Goal: Task Accomplishment & Management: Manage account settings

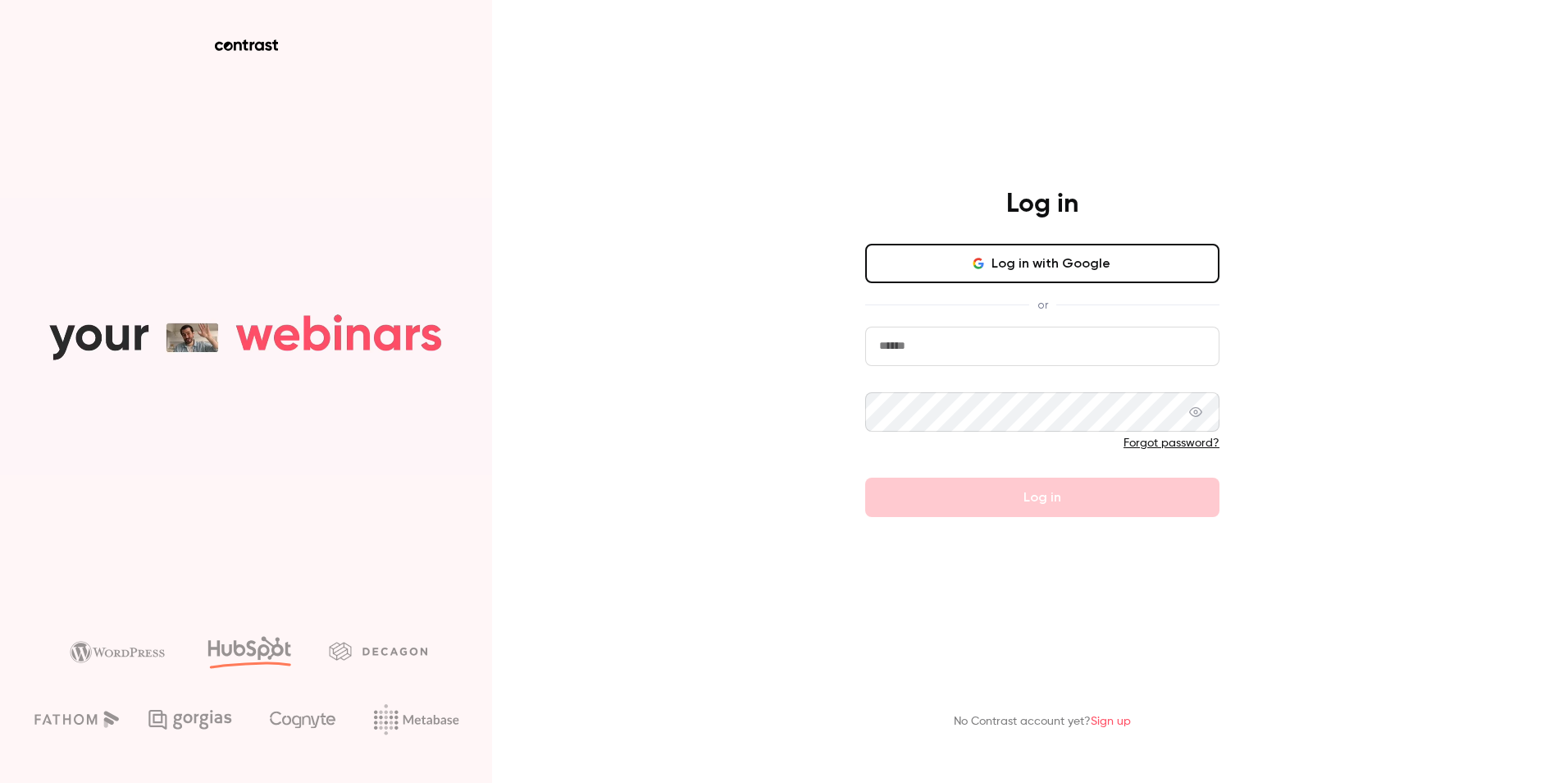
click at [1056, 343] on input "email" at bounding box center [1042, 346] width 354 height 39
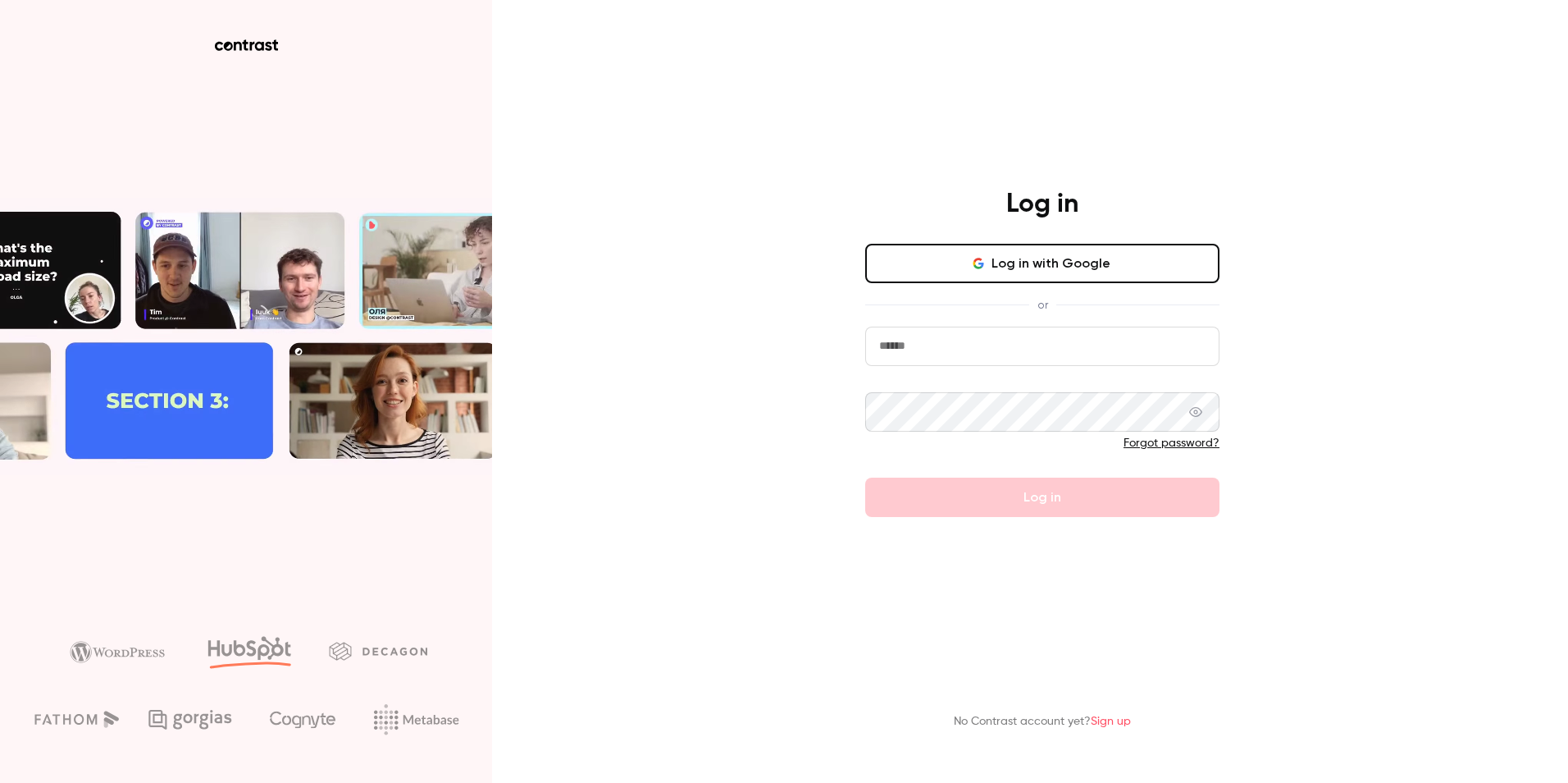
click at [1056, 343] on input "email" at bounding box center [1042, 346] width 354 height 39
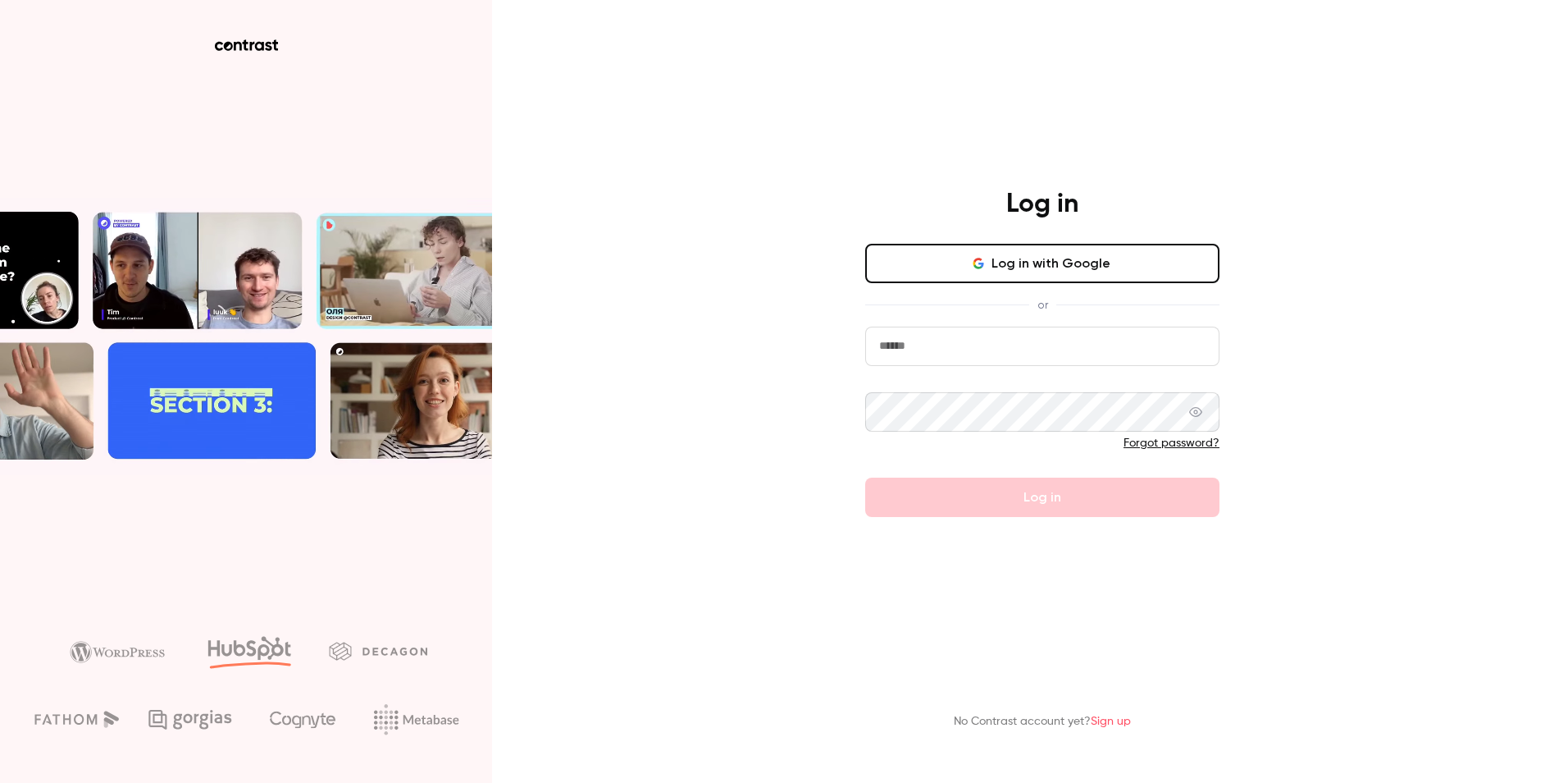
type input "**********"
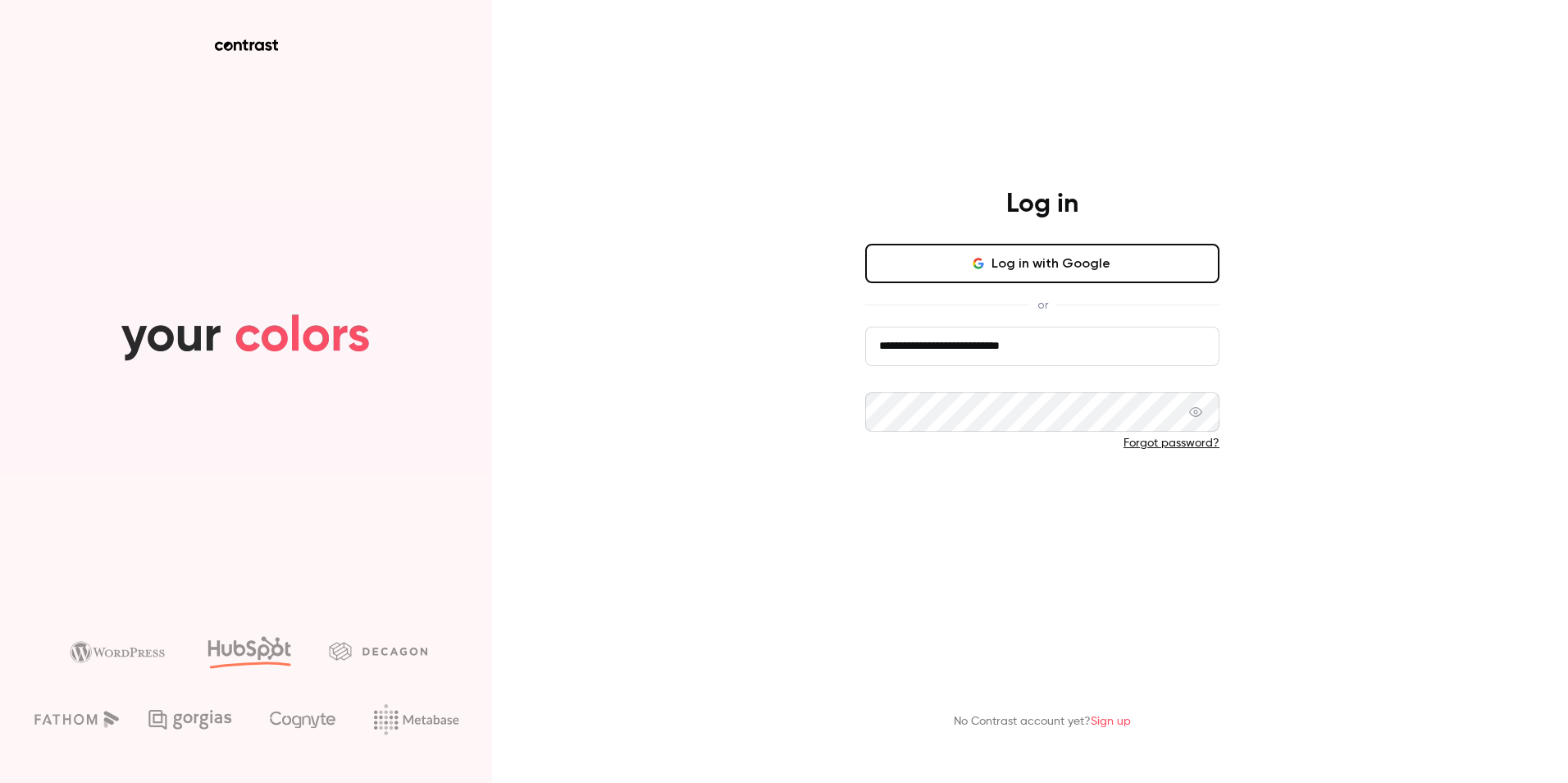
click at [1080, 512] on button "Log in" at bounding box center [1042, 497] width 354 height 39
click at [1062, 502] on button "Log in" at bounding box center [1042, 497] width 354 height 39
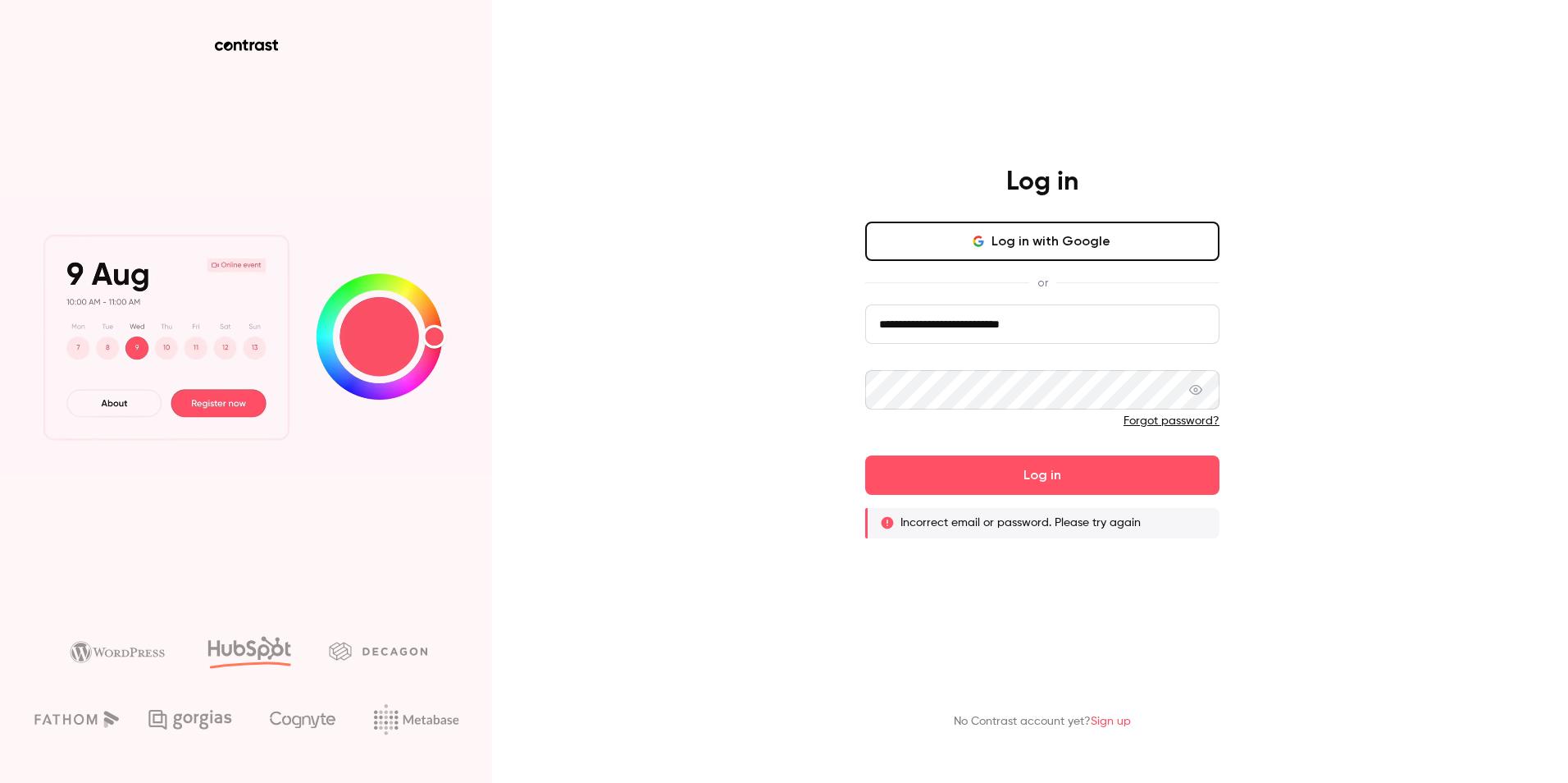
click at [1092, 250] on button "Log in with Google" at bounding box center [1042, 241] width 354 height 39
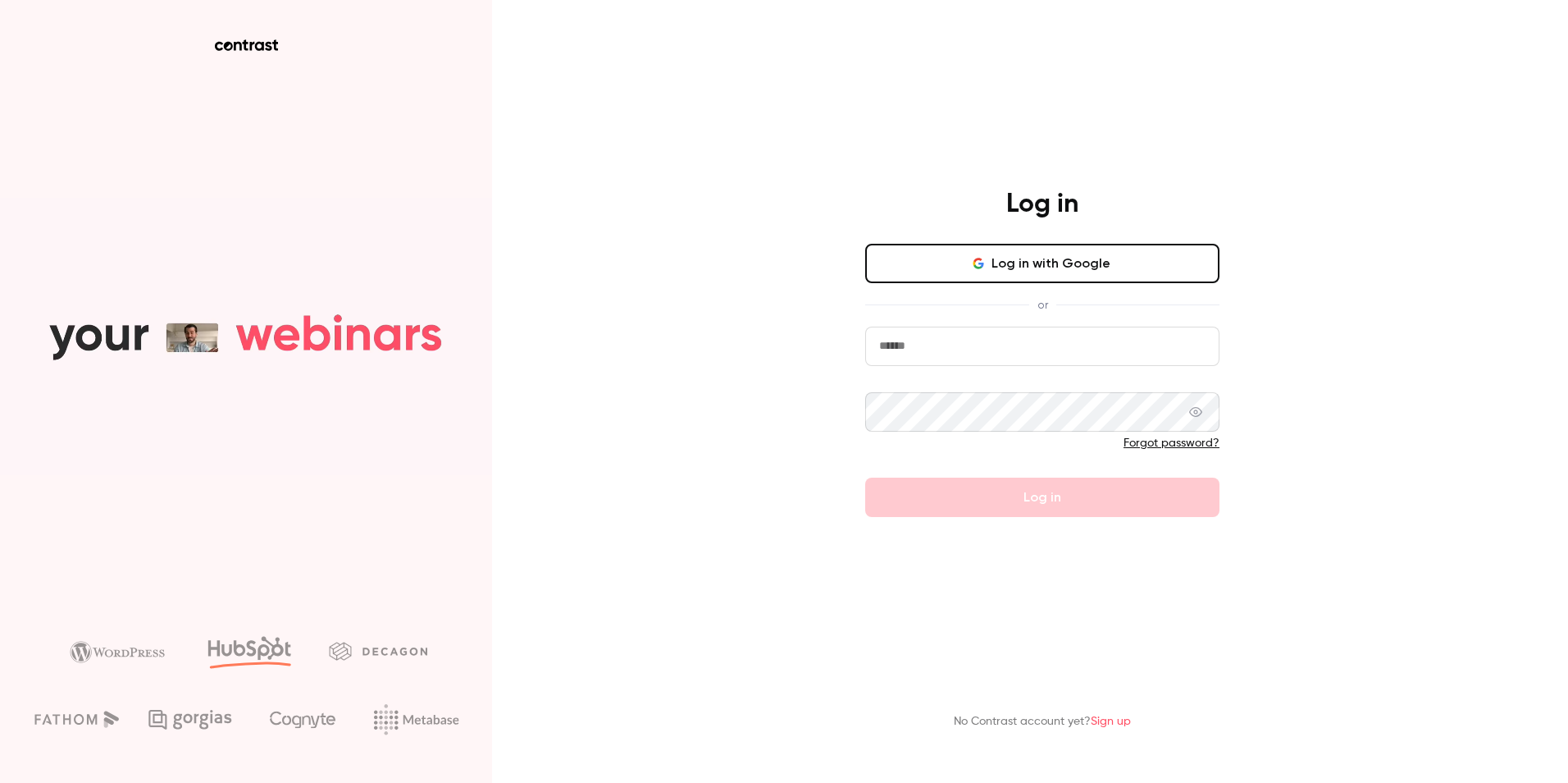
click at [922, 343] on input "email" at bounding box center [1042, 346] width 354 height 39
click at [951, 353] on input "email" at bounding box center [1042, 346] width 354 height 39
type input "**********"
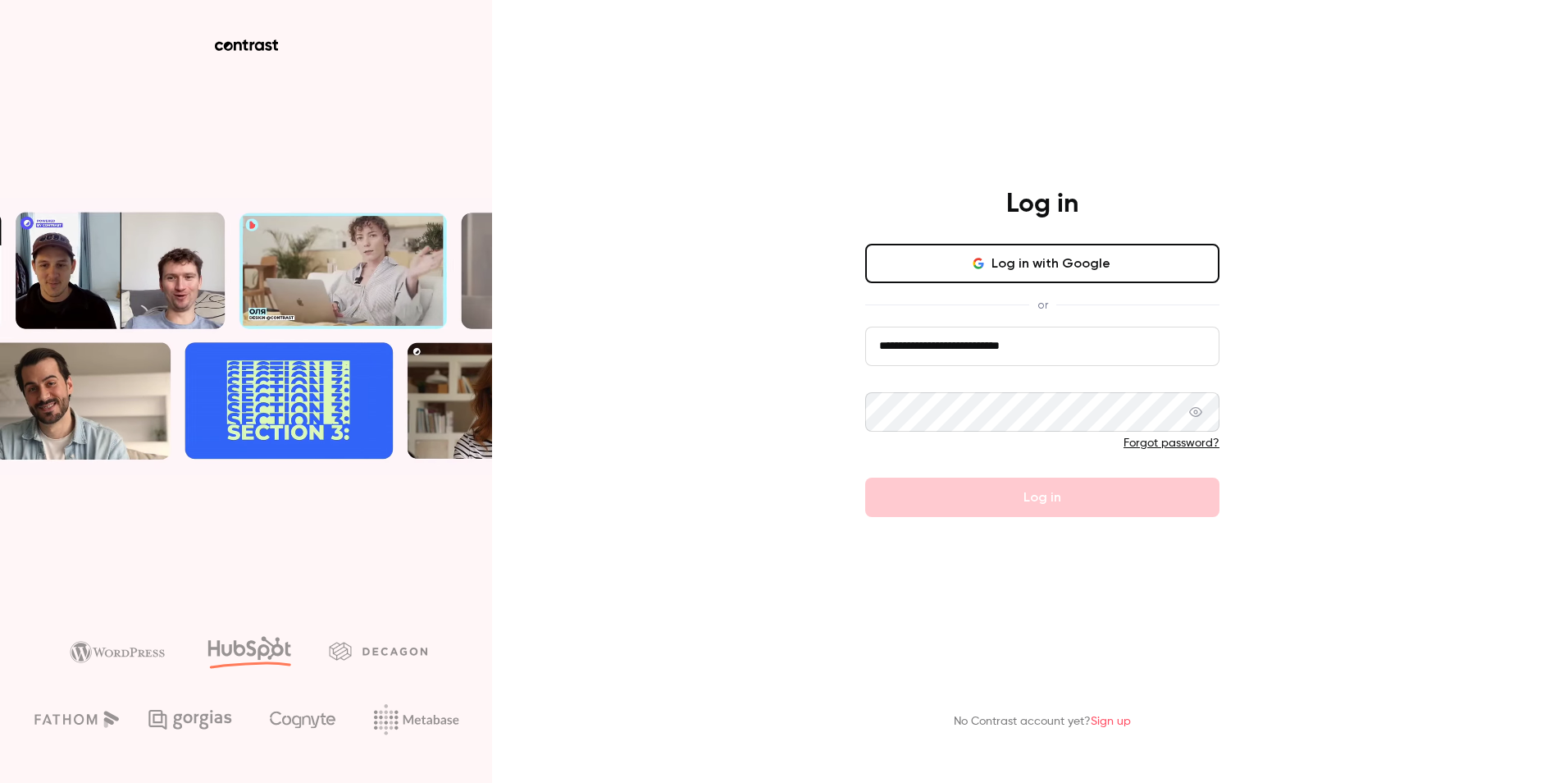
click at [1145, 446] on link "Forgot password?" at bounding box center [1172, 444] width 96 height 12
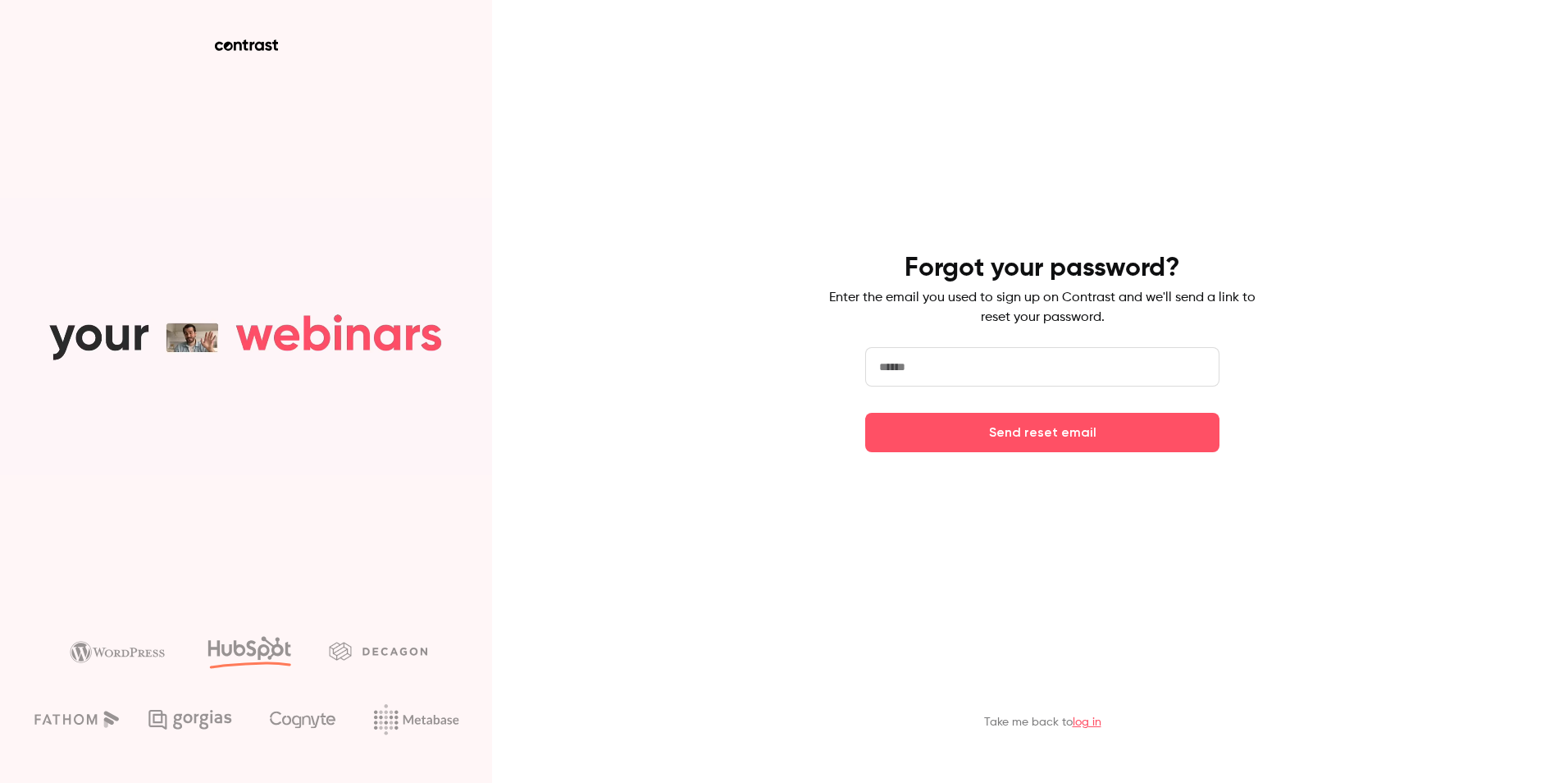
click at [988, 378] on input "email" at bounding box center [1042, 367] width 354 height 39
type input "**********"
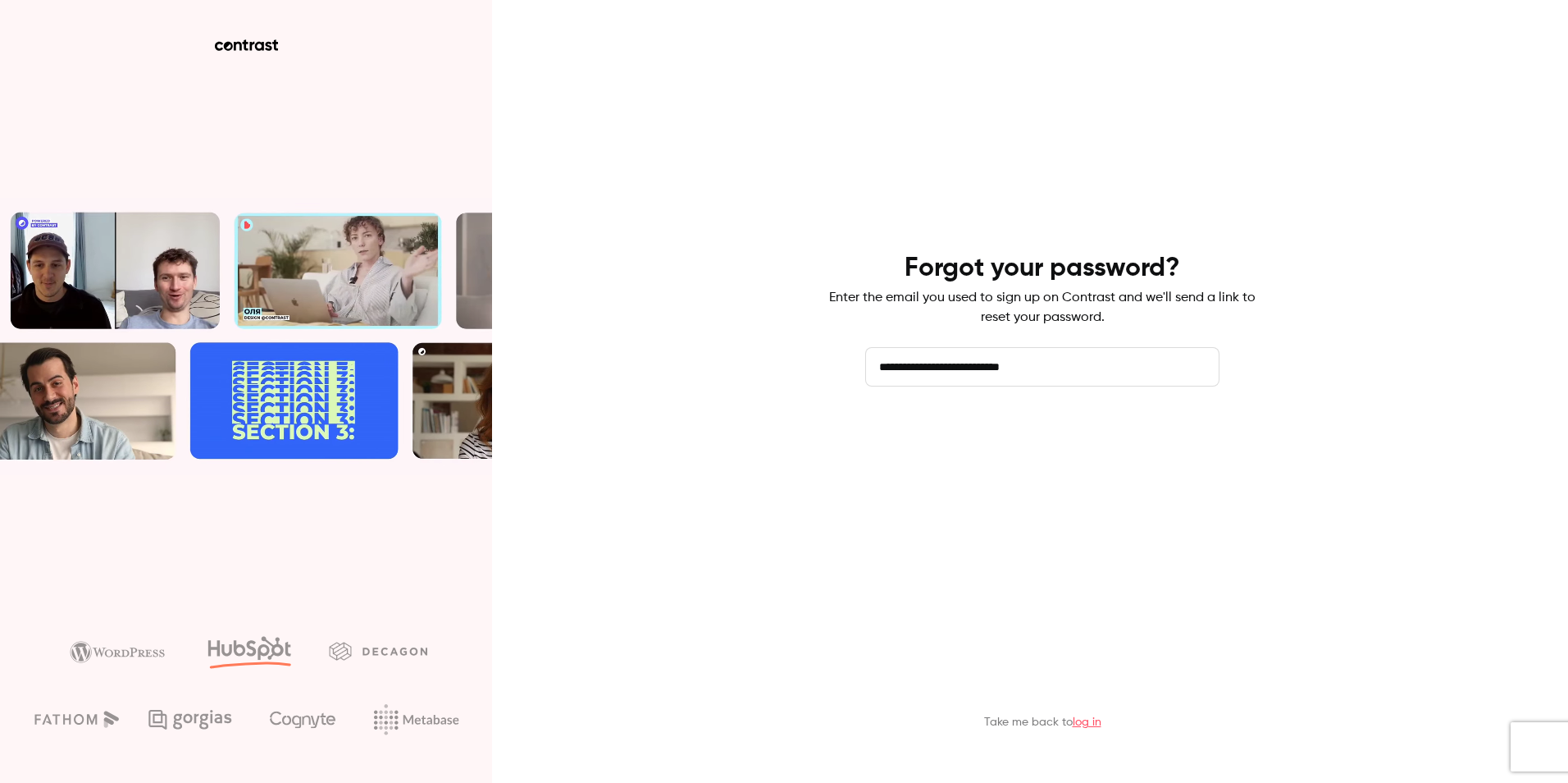
click at [1030, 447] on button "Send reset email" at bounding box center [1042, 433] width 354 height 39
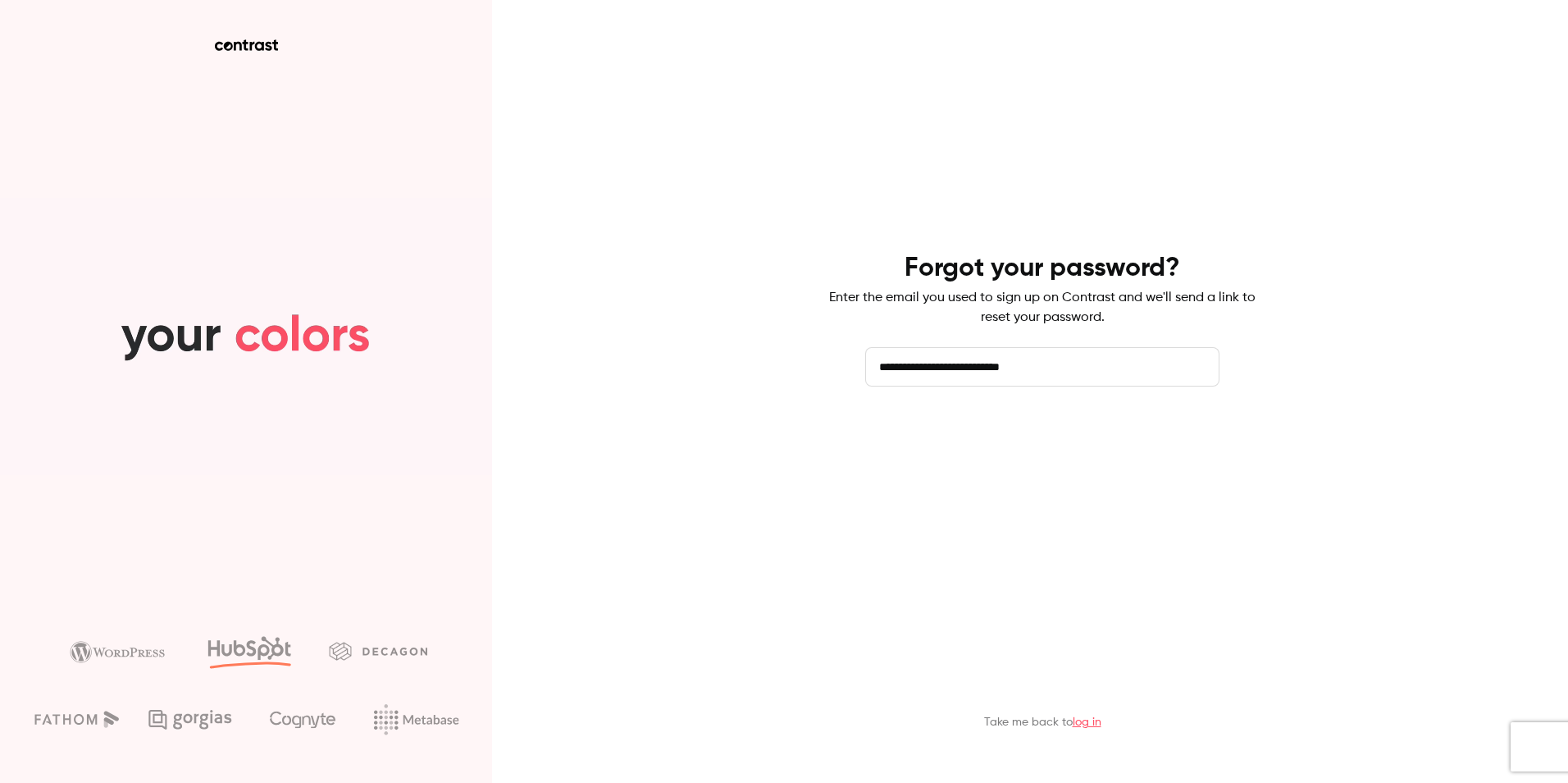
click at [1032, 436] on button "Send reset email" at bounding box center [1042, 433] width 354 height 39
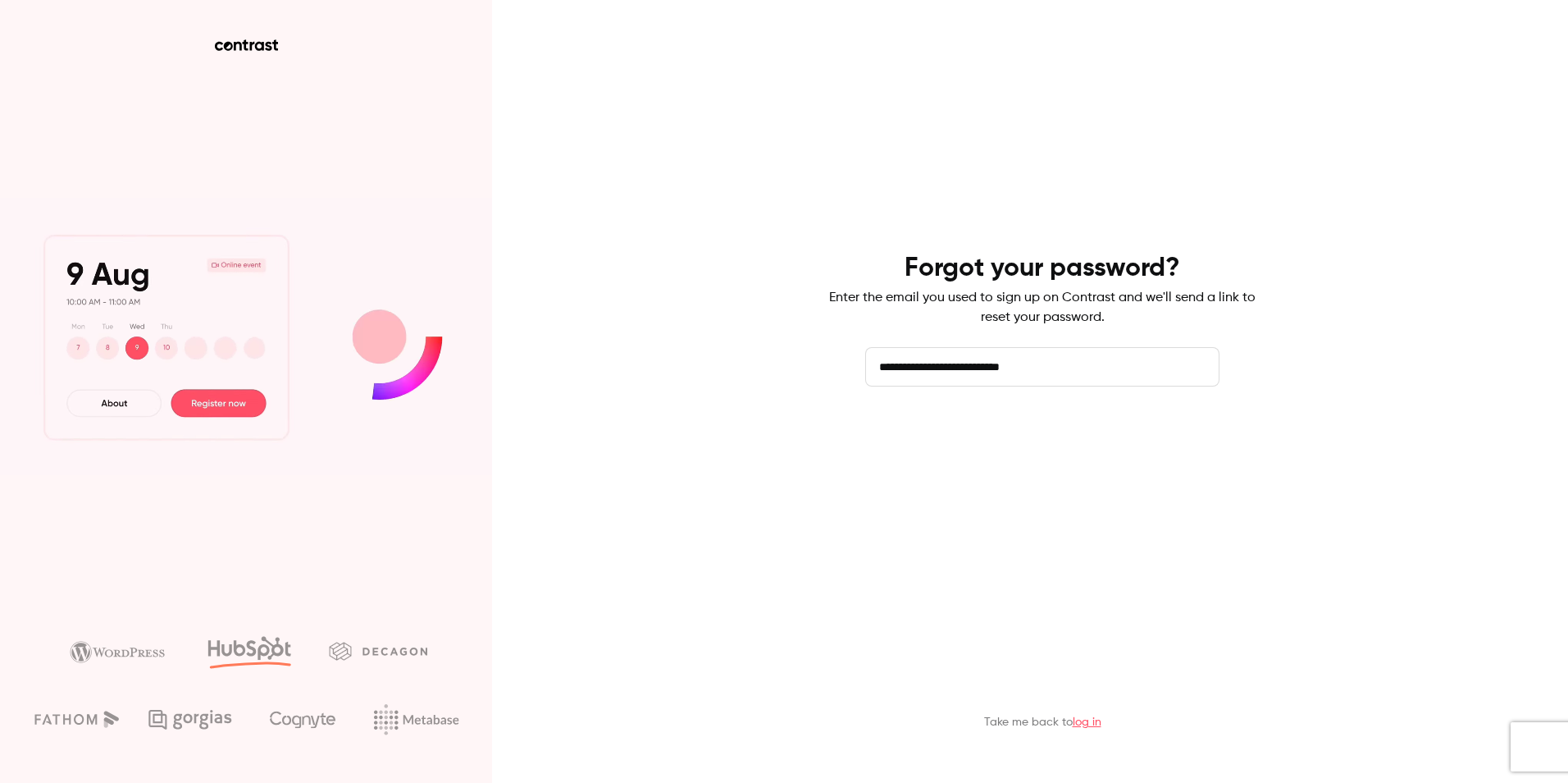
click at [1032, 436] on button "Send reset email" at bounding box center [1042, 433] width 354 height 39
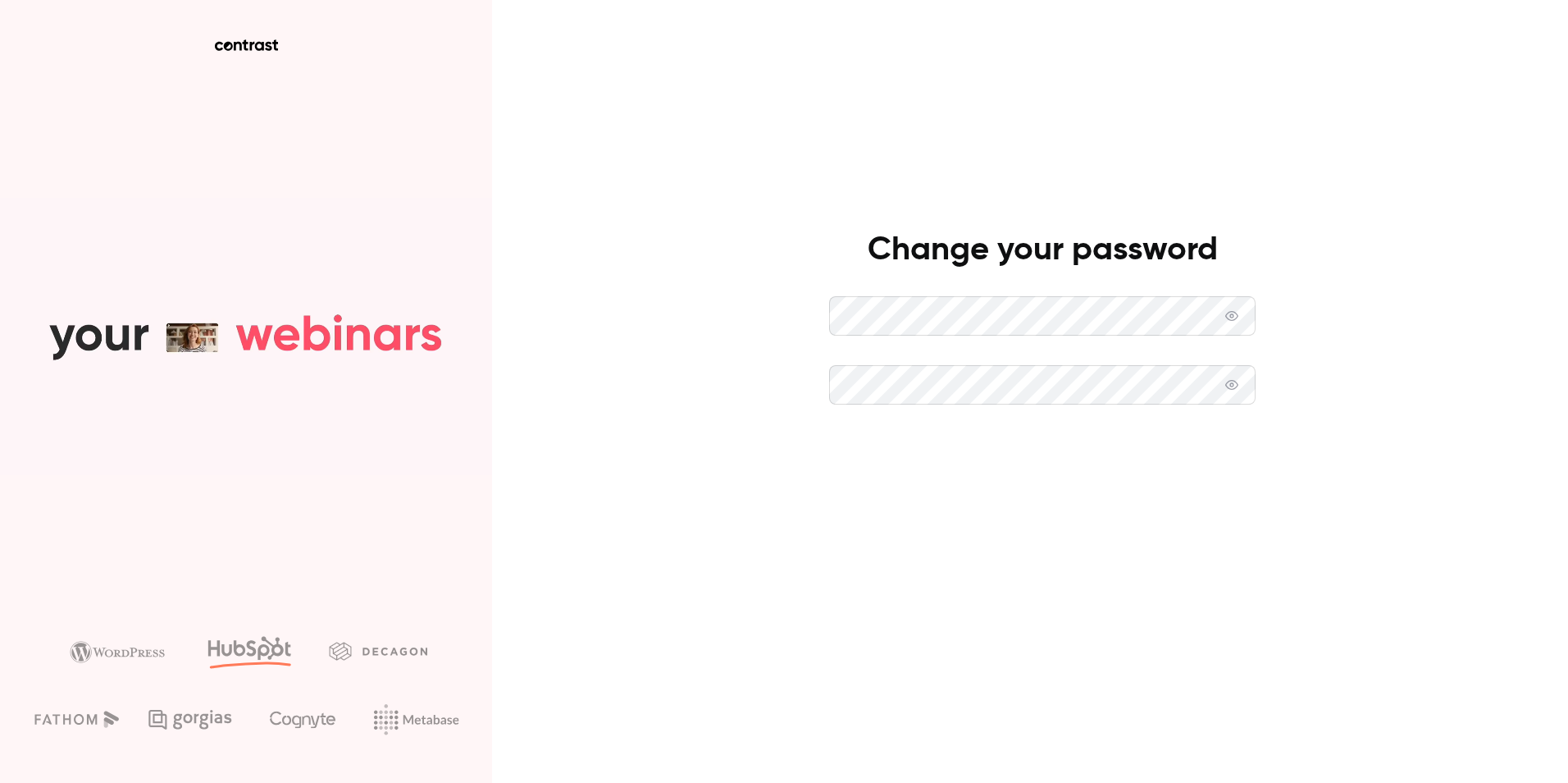
click at [1072, 452] on button "Set new password" at bounding box center [1042, 453] width 427 height 39
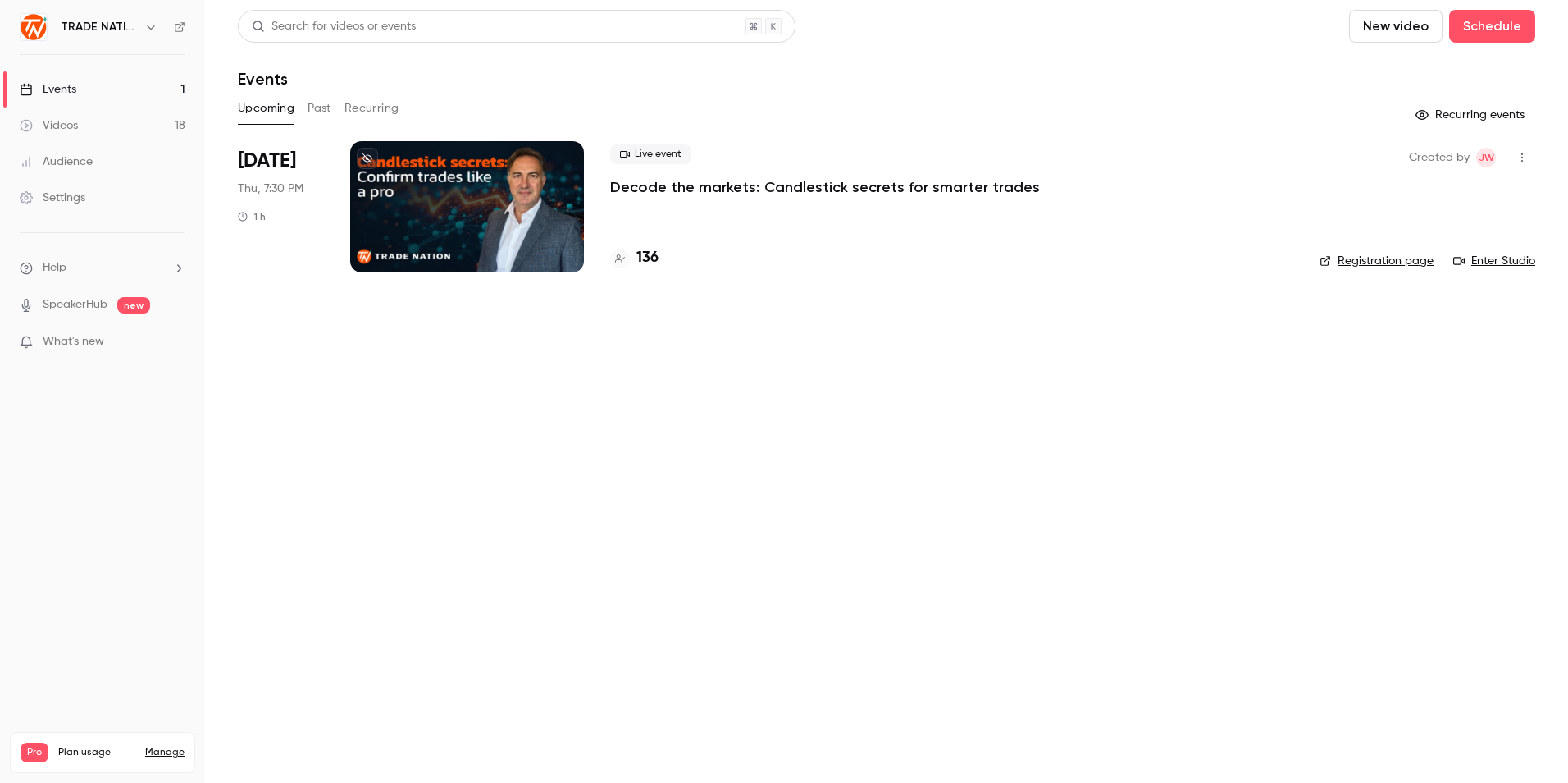
click at [506, 211] on div at bounding box center [467, 206] width 234 height 131
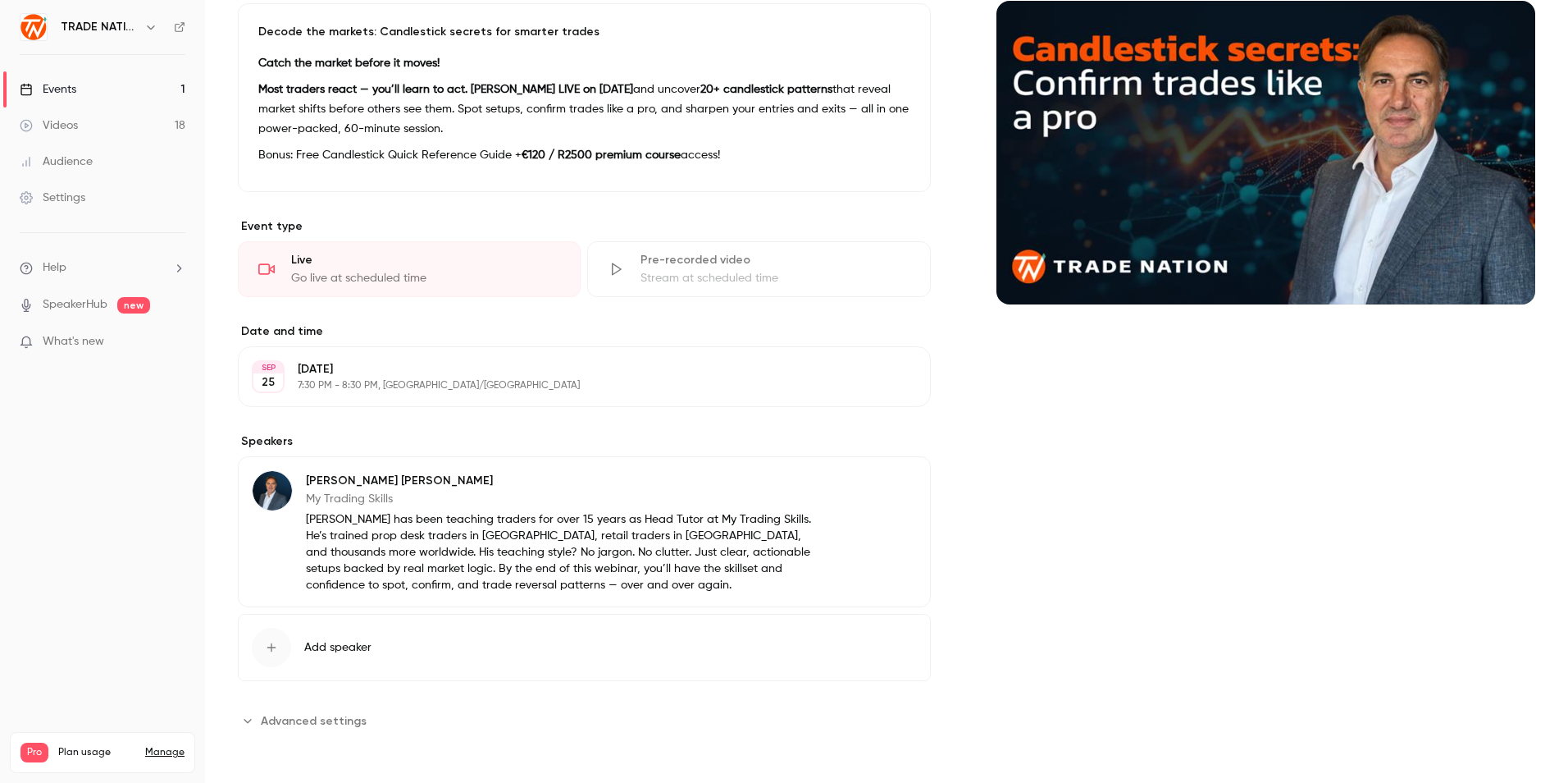
scroll to position [86, 0]
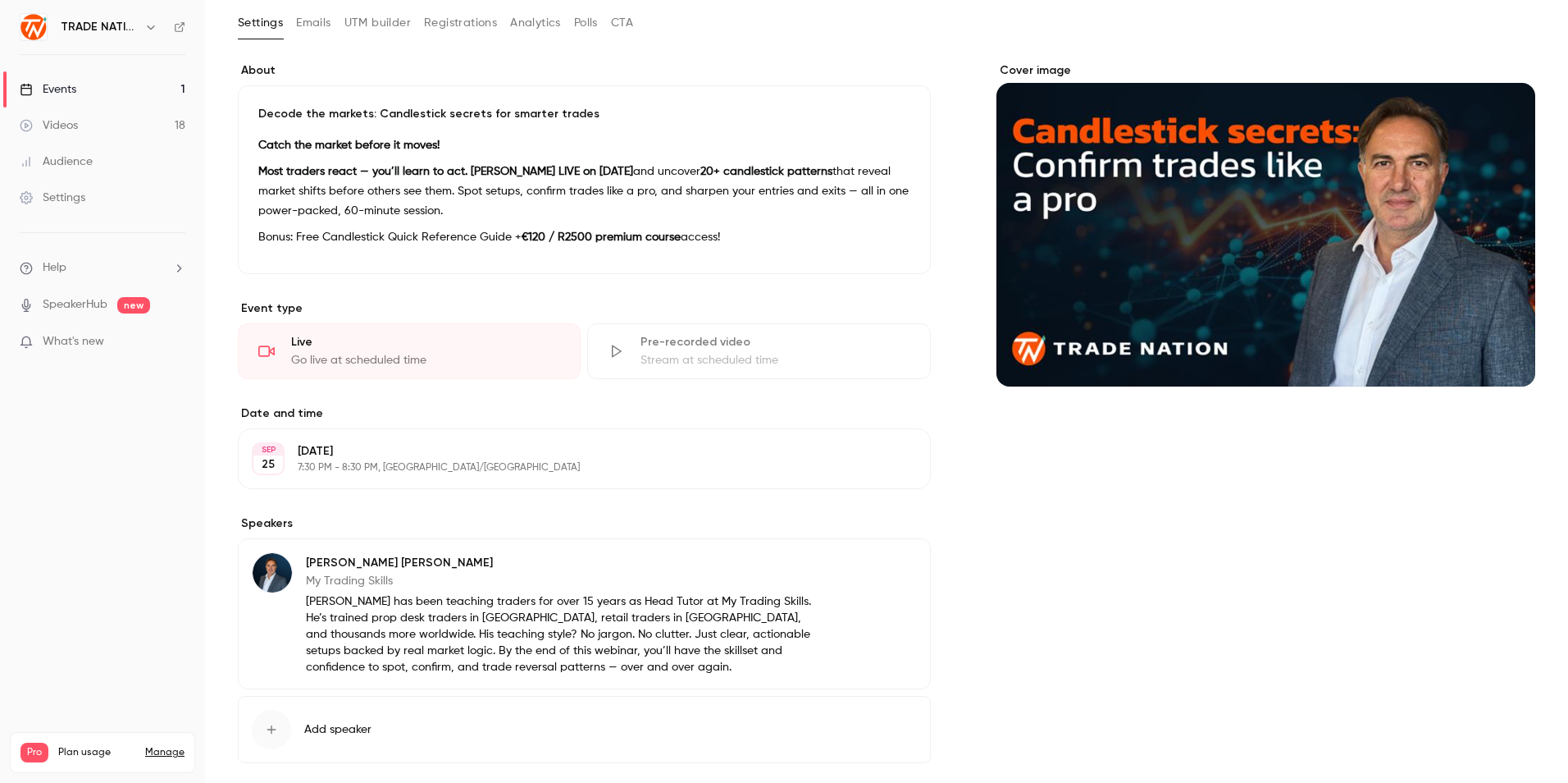
click at [352, 338] on div "Live" at bounding box center [426, 341] width 269 height 17
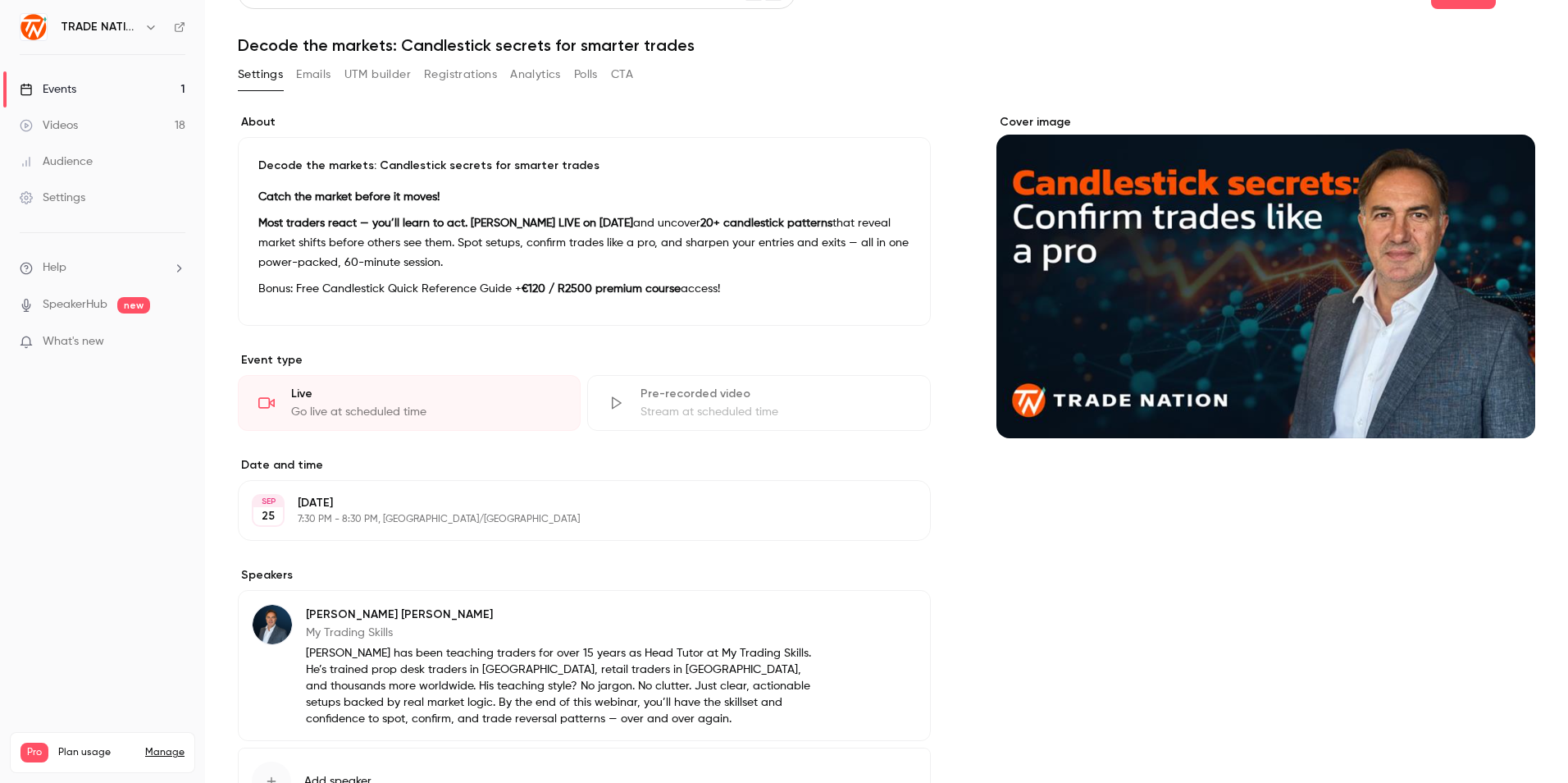
scroll to position [0, 0]
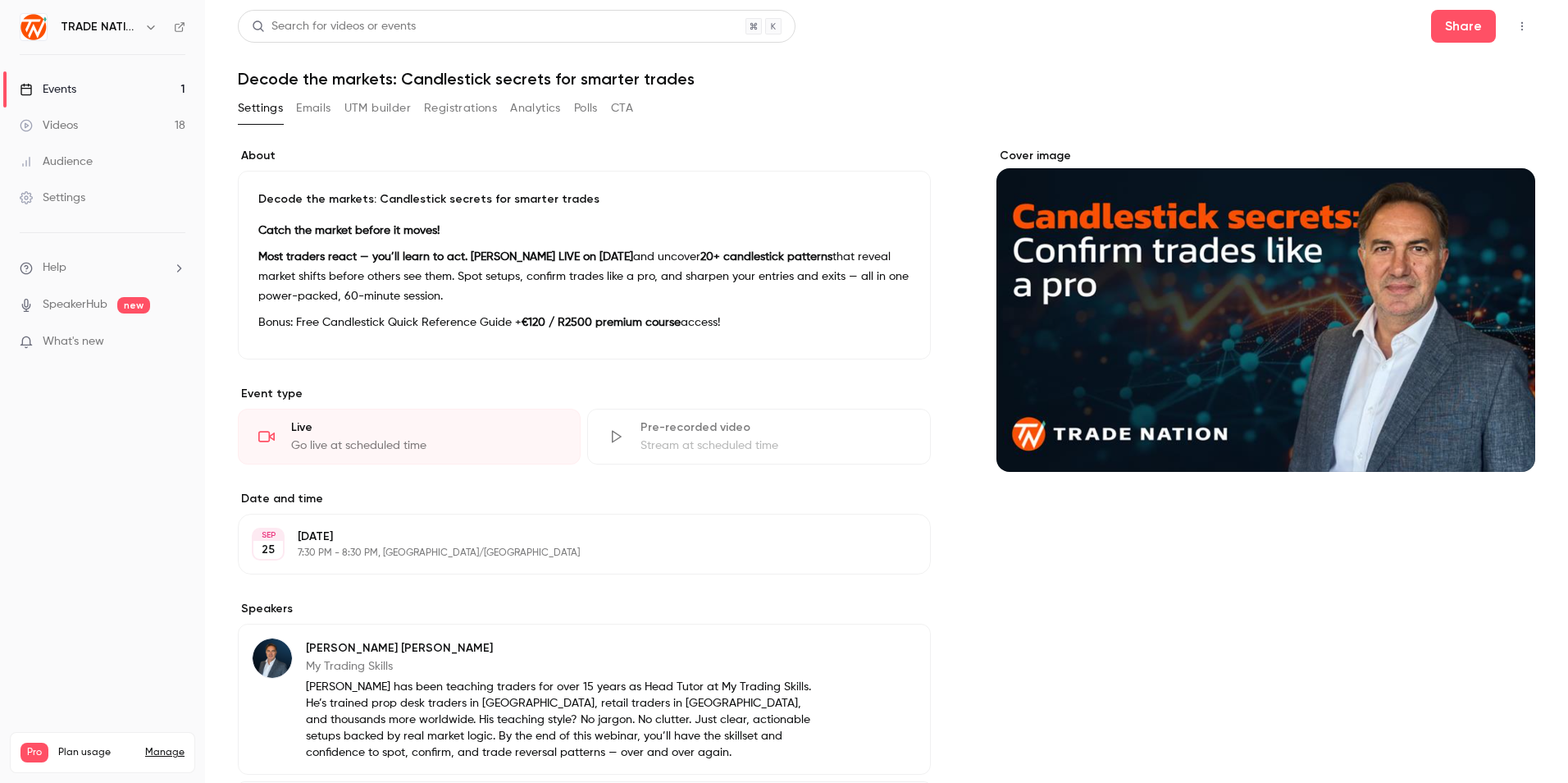
click at [264, 434] on icon at bounding box center [266, 436] width 17 height 17
click at [1521, 21] on button "button" at bounding box center [1522, 26] width 27 height 27
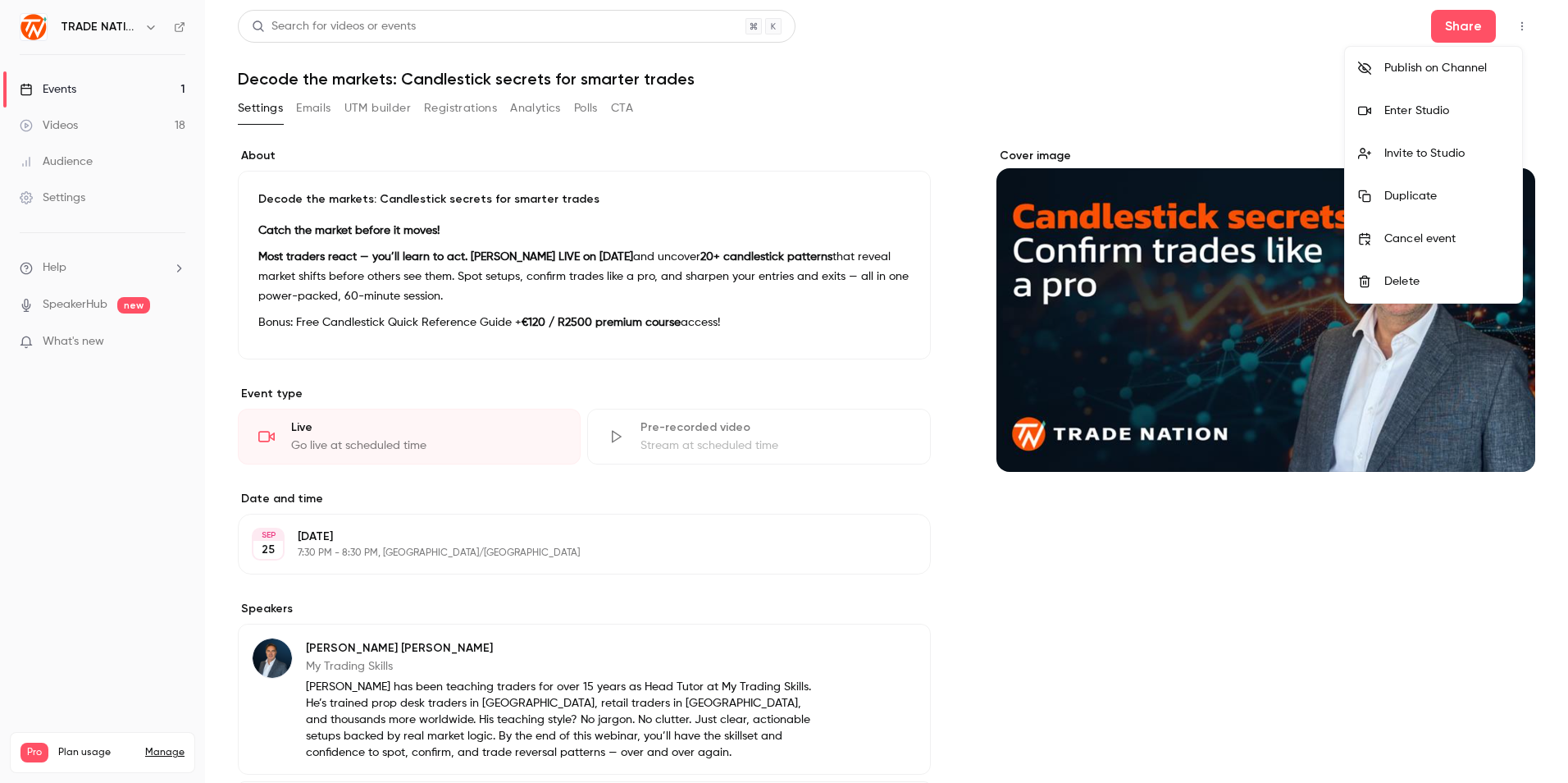
click at [1458, 110] on div "Enter Studio" at bounding box center [1446, 110] width 125 height 17
